Goal: Task Accomplishment & Management: Manage account settings

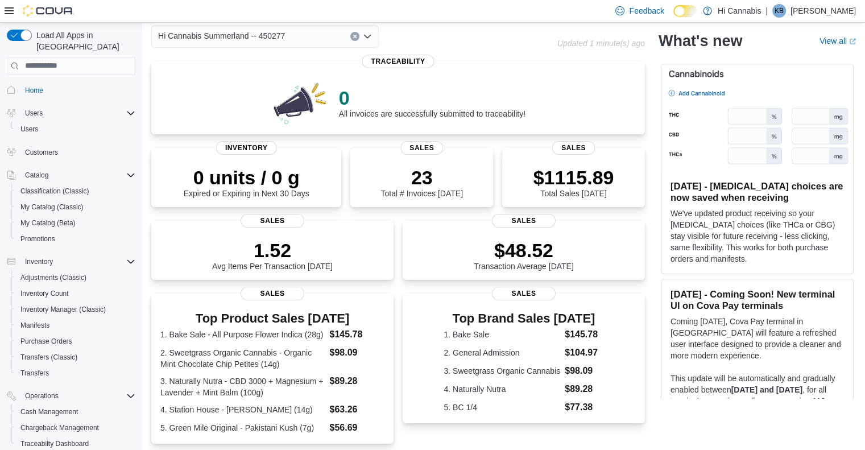
scroll to position [114, 0]
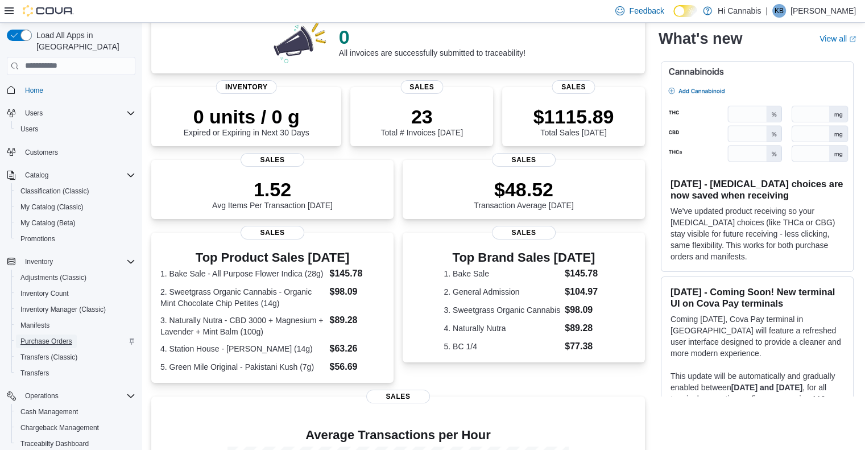
click at [54, 334] on span "Purchase Orders" at bounding box center [46, 341] width 52 height 14
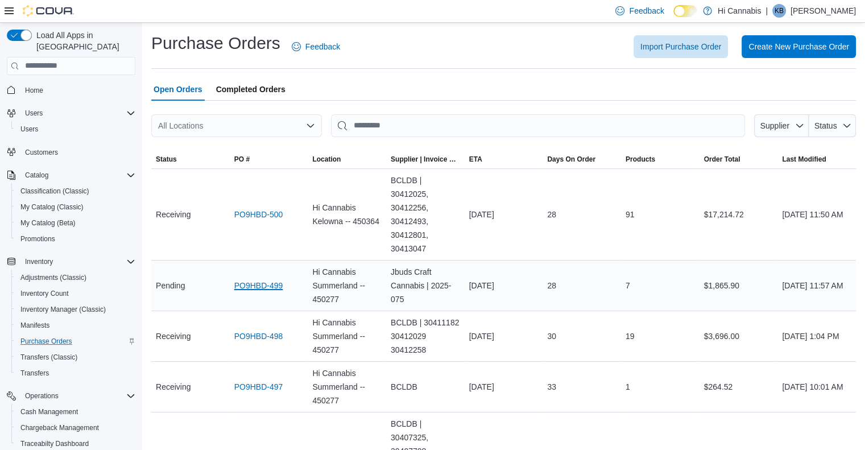
click at [264, 289] on link "PO9HBD-499" at bounding box center [258, 286] width 49 height 14
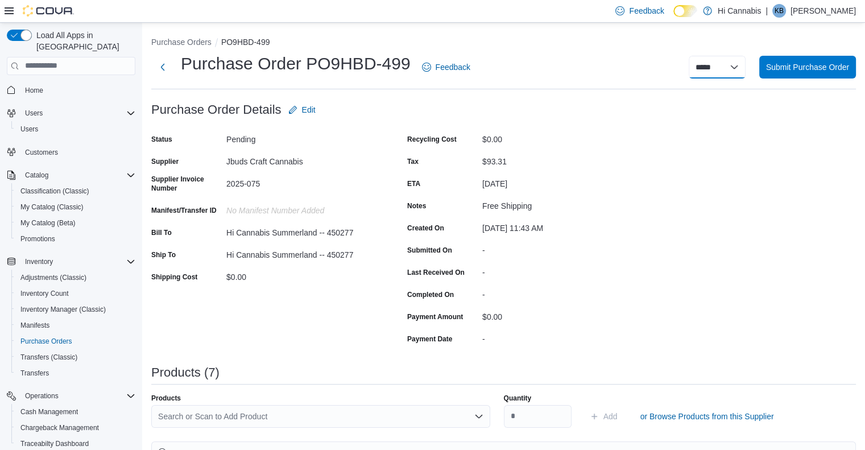
click at [742, 66] on select "**********" at bounding box center [716, 67] width 57 height 23
click at [832, 18] on p "[PERSON_NAME]" at bounding box center [822, 11] width 65 height 14
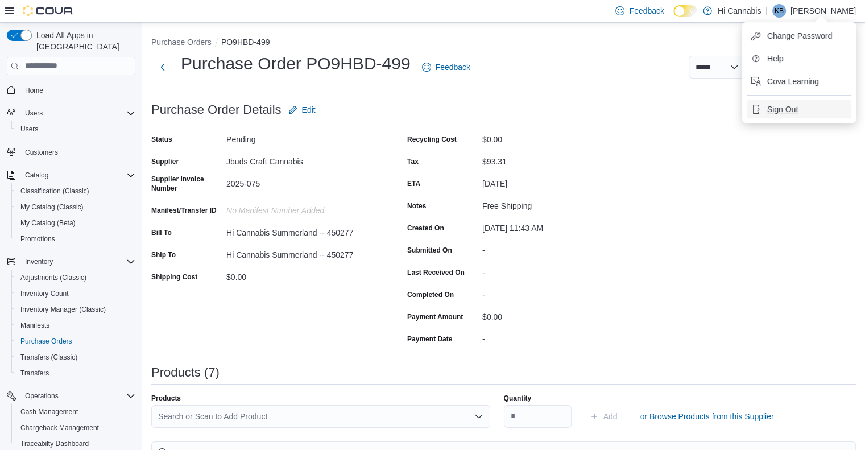
click at [782, 109] on span "Sign Out" at bounding box center [782, 108] width 31 height 11
